Goal: Use online tool/utility: Utilize a website feature to perform a specific function

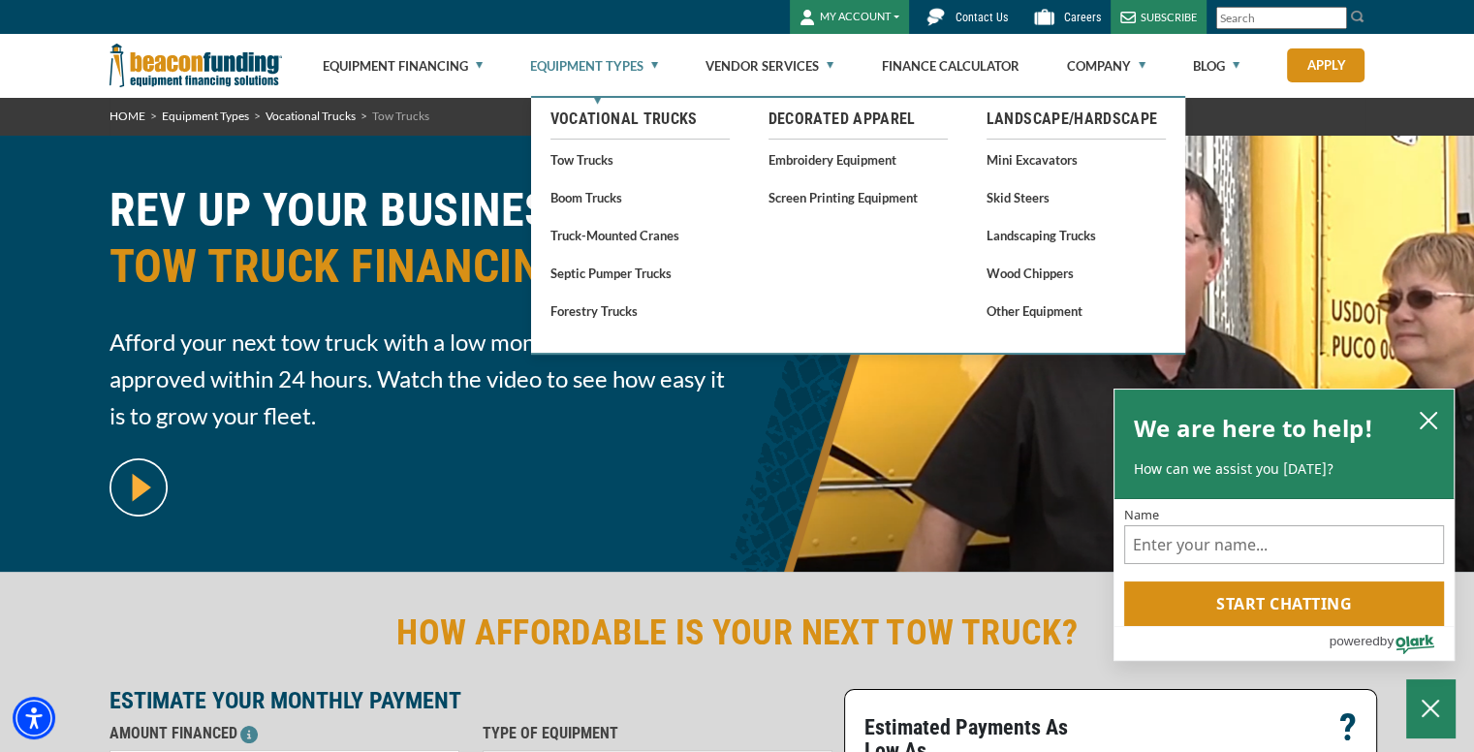
click at [639, 60] on link "Equipment Types" at bounding box center [594, 66] width 128 height 62
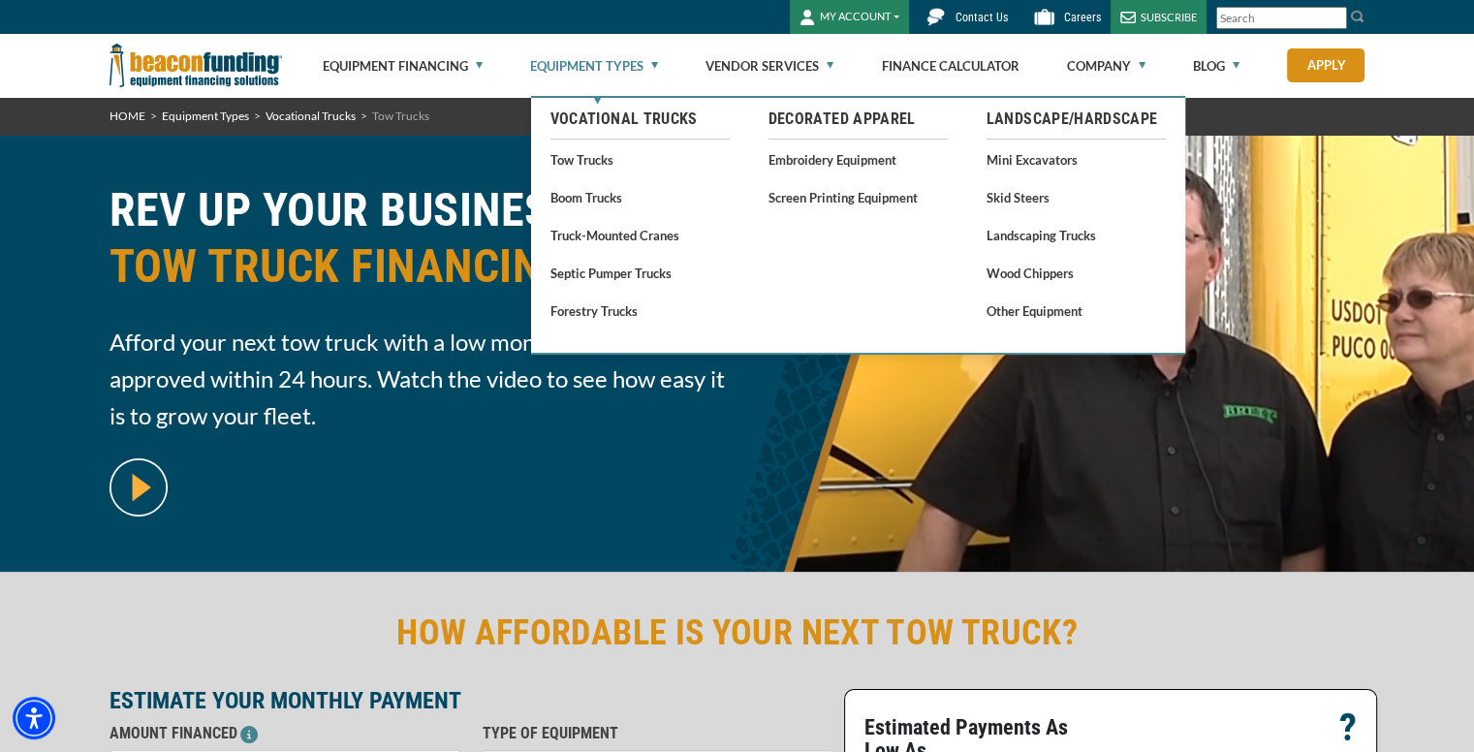
click at [600, 68] on link "Equipment Types" at bounding box center [594, 66] width 128 height 62
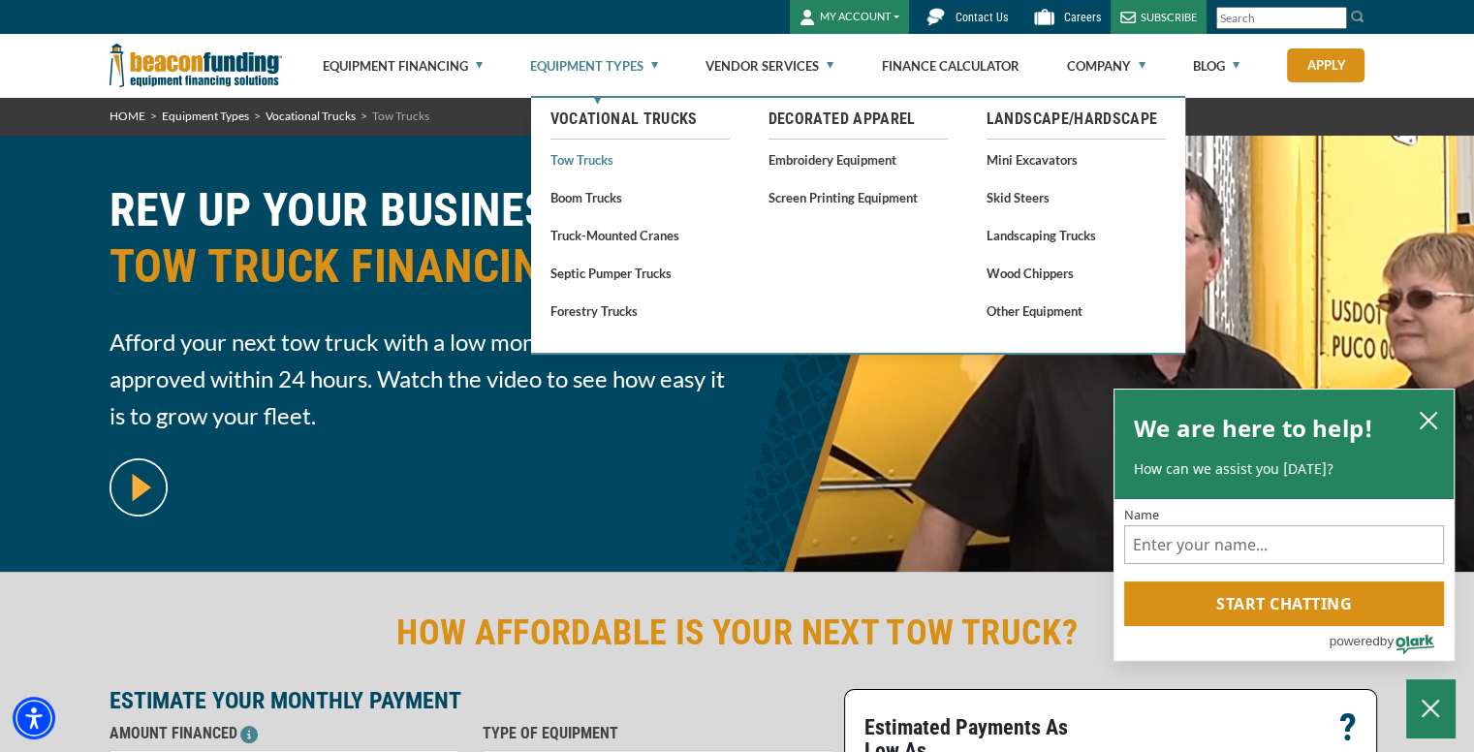
click at [594, 164] on link "Tow Trucks" at bounding box center [640, 159] width 179 height 24
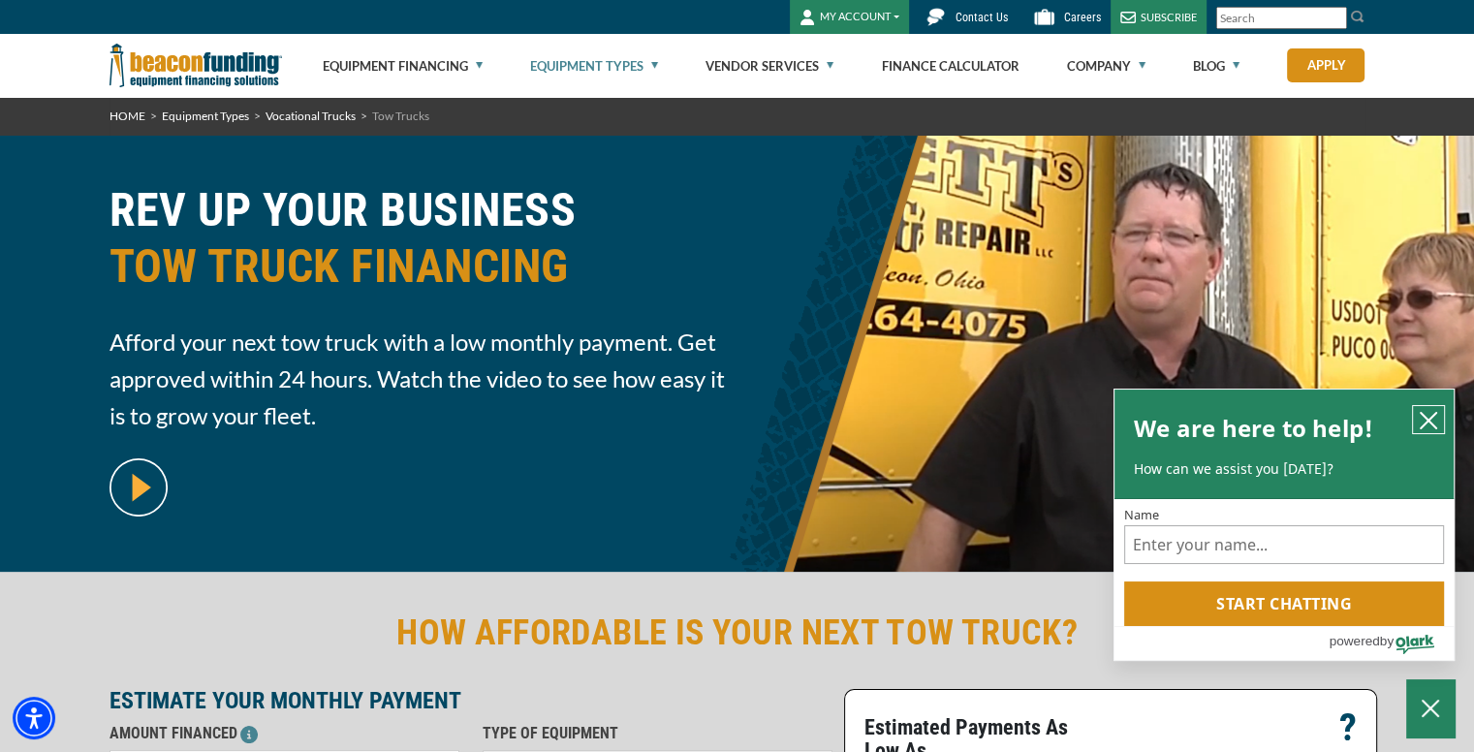
click at [1426, 422] on icon "close chatbox" at bounding box center [1429, 421] width 16 height 16
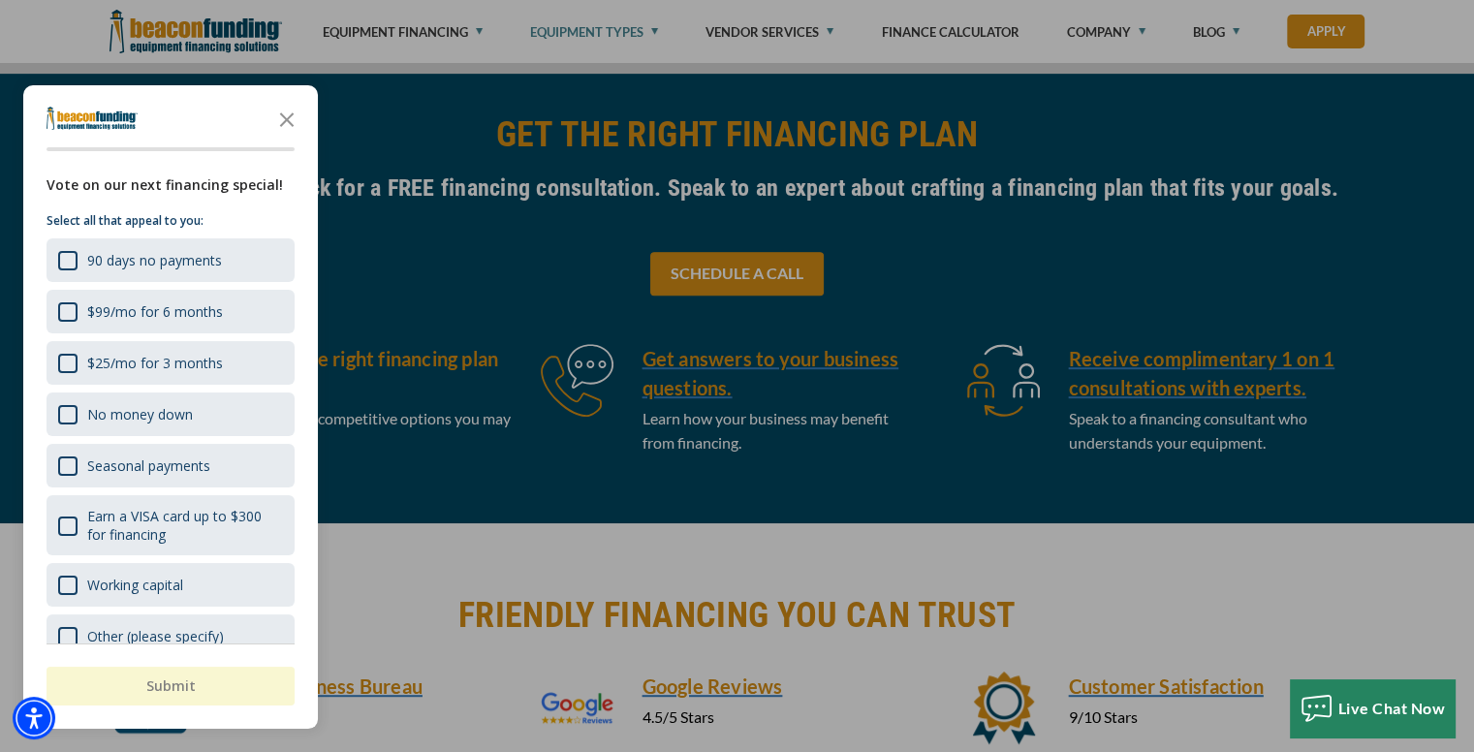
scroll to position [678, 0]
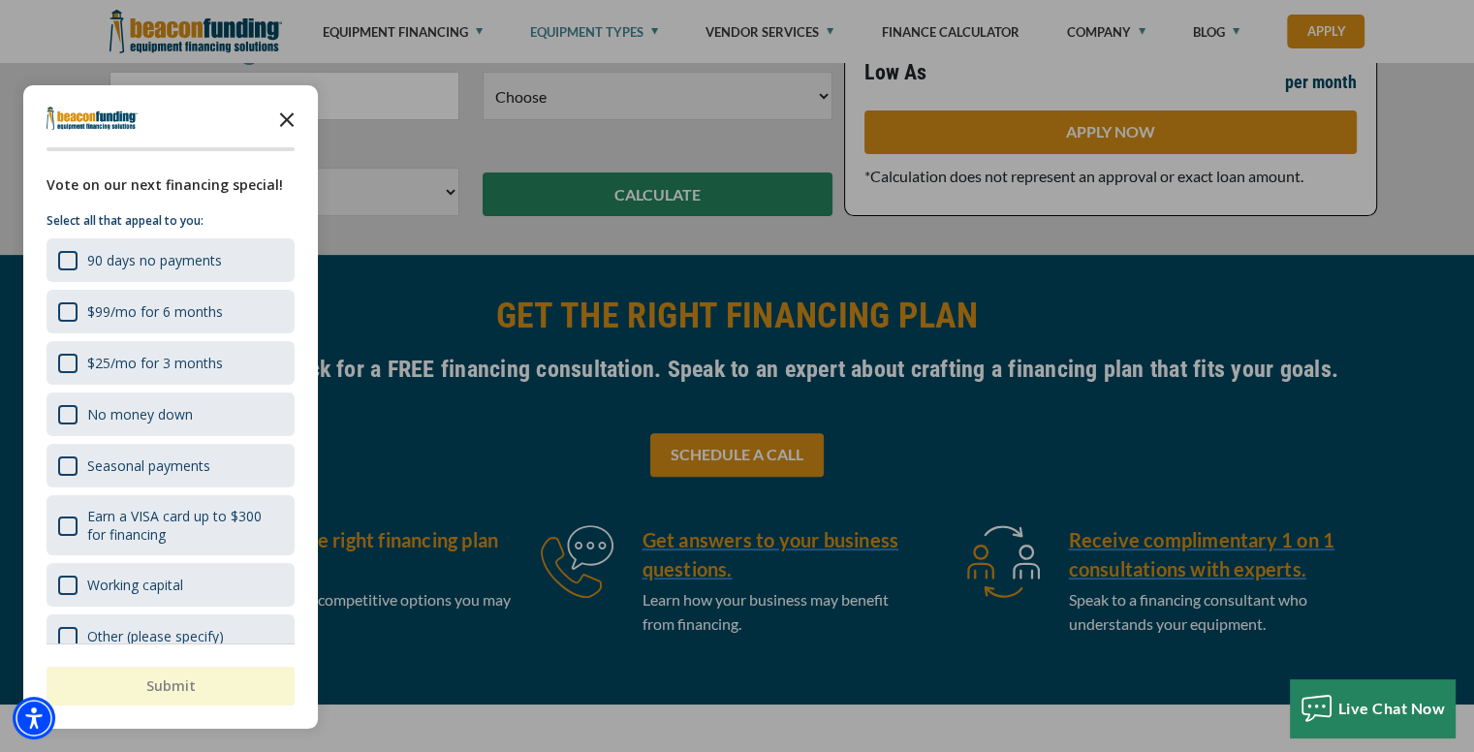
click at [279, 119] on icon "Close the survey" at bounding box center [287, 118] width 39 height 39
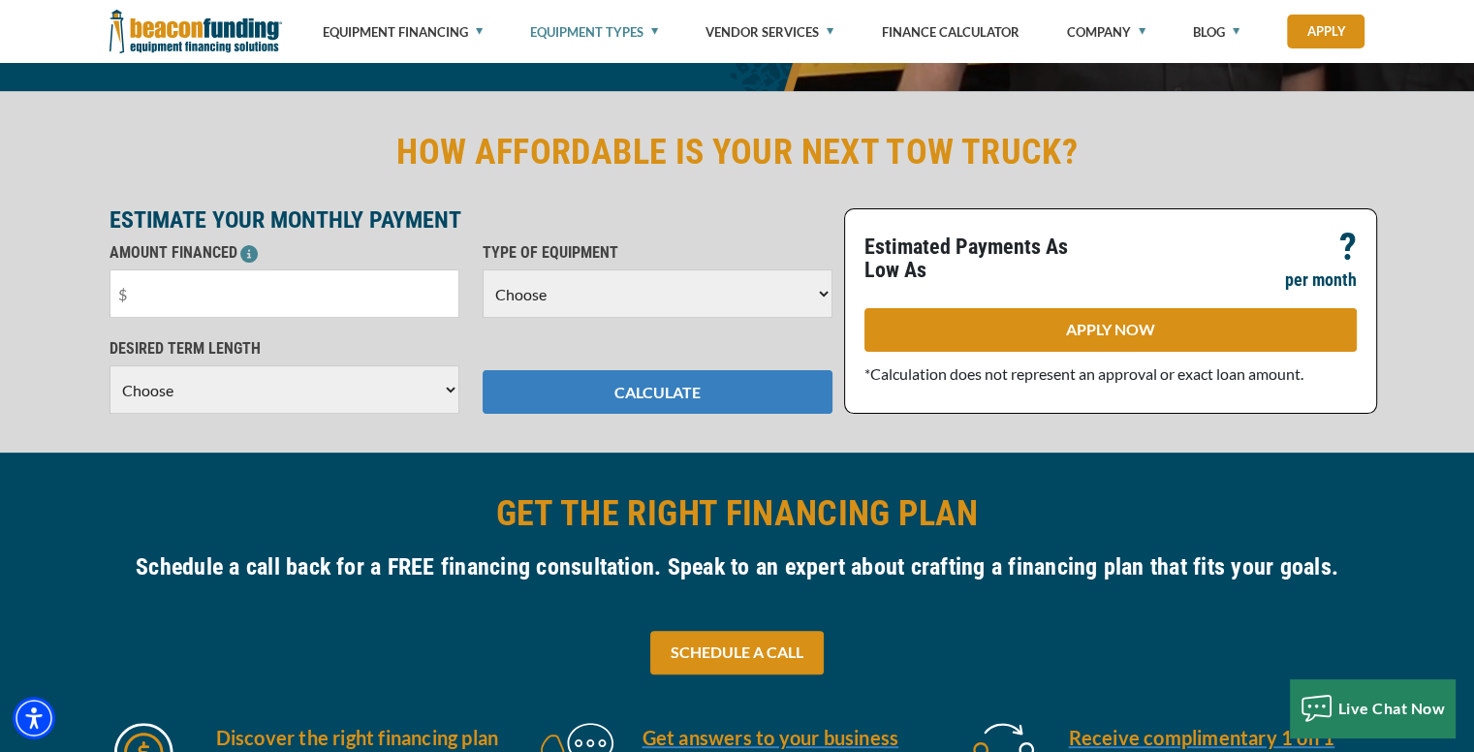
scroll to position [485, 0]
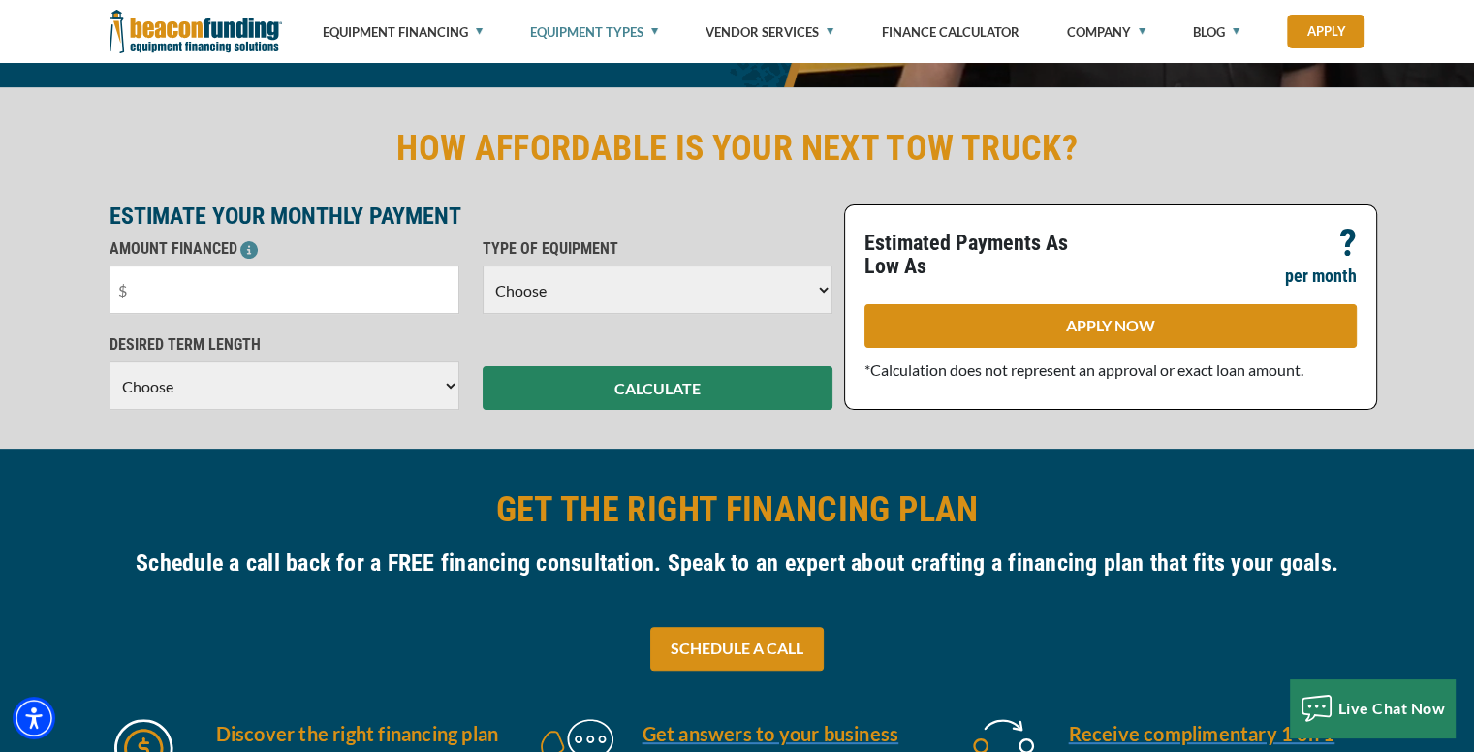
click at [814, 293] on select "Choose Backhoe Boom/Bucket Truck Chipper Commercial Mower Crane DTG/DTF Printin…" at bounding box center [658, 290] width 350 height 48
select select "5"
click at [483, 266] on select "Choose Backhoe Boom/Bucket Truck Chipper Commercial Mower Crane DTG/DTF Printin…" at bounding box center [658, 290] width 350 height 48
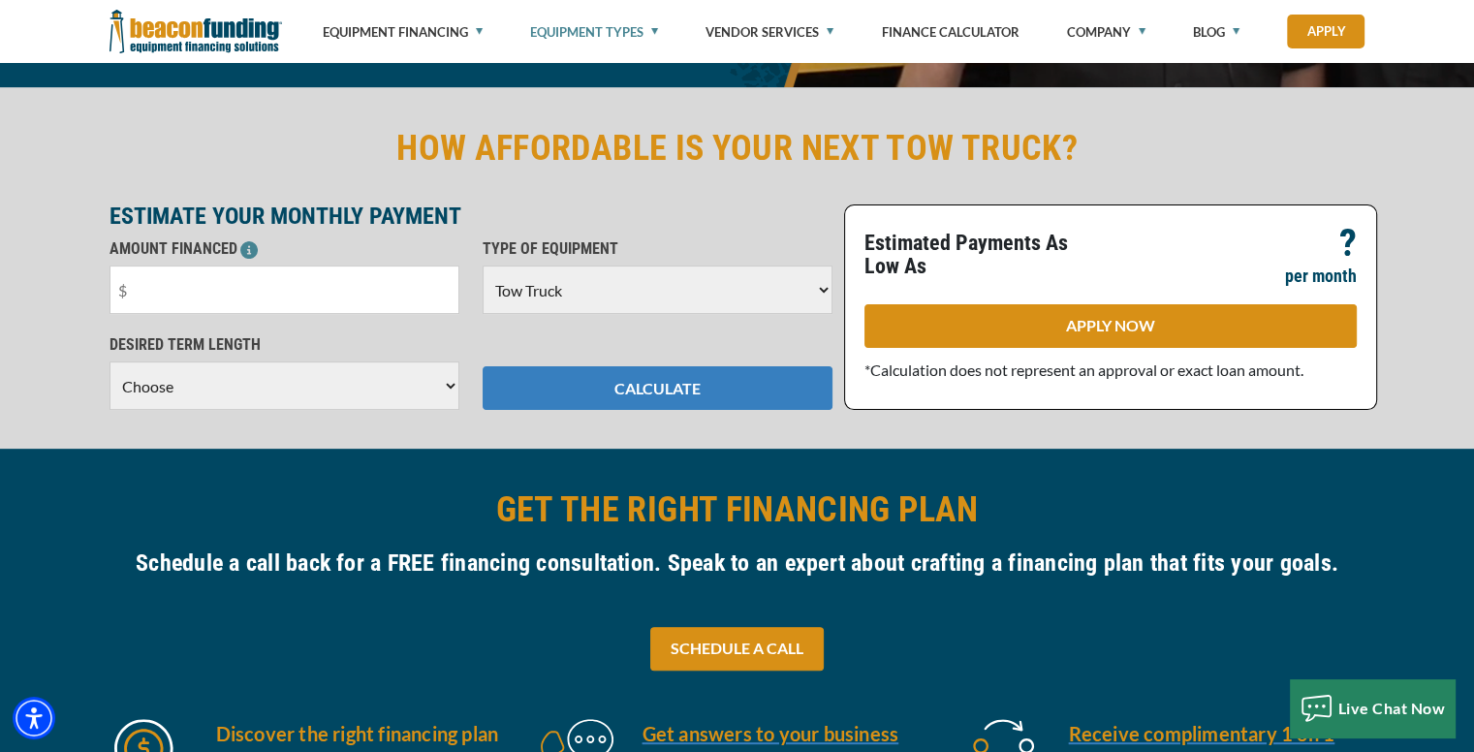
click at [665, 398] on button "CALCULATE" at bounding box center [658, 388] width 350 height 44
